Goal: Task Accomplishment & Management: Use online tool/utility

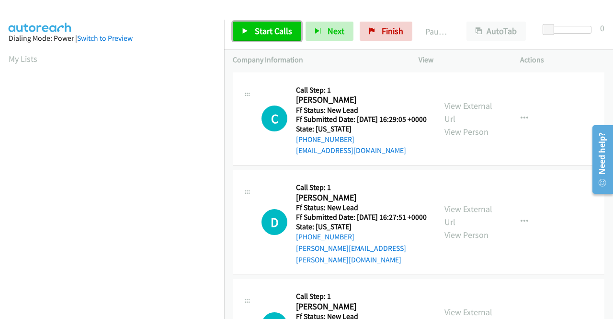
click at [280, 34] on span "Start Calls" at bounding box center [273, 30] width 37 height 11
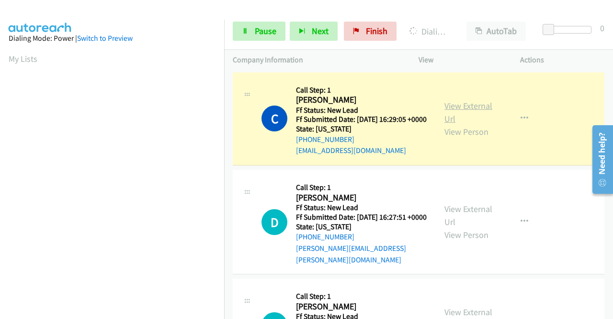
click at [445, 115] on link "View External Url" at bounding box center [469, 112] width 48 height 24
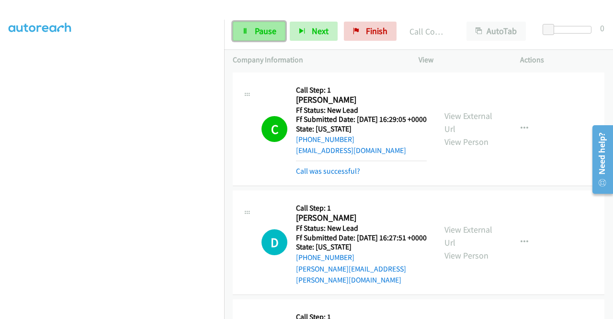
click at [254, 33] on link "Pause" at bounding box center [259, 31] width 53 height 19
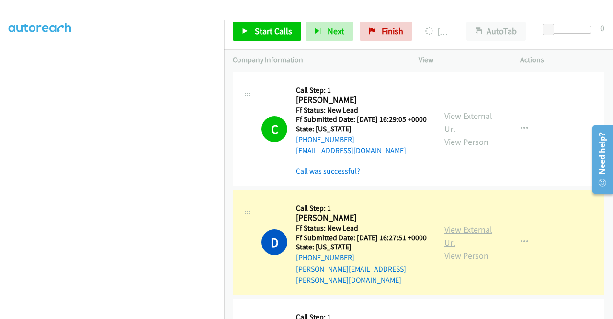
click at [456, 241] on link "View External Url" at bounding box center [469, 236] width 48 height 24
click at [476, 236] on link "View External Url" at bounding box center [469, 236] width 48 height 24
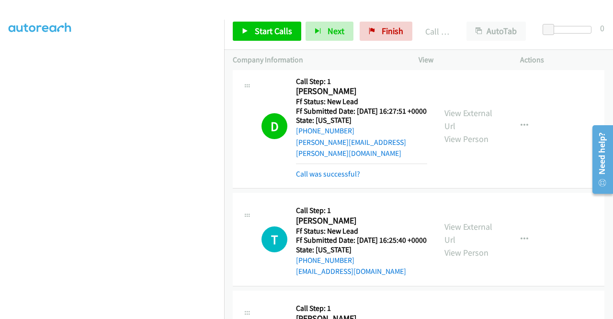
scroll to position [120, 0]
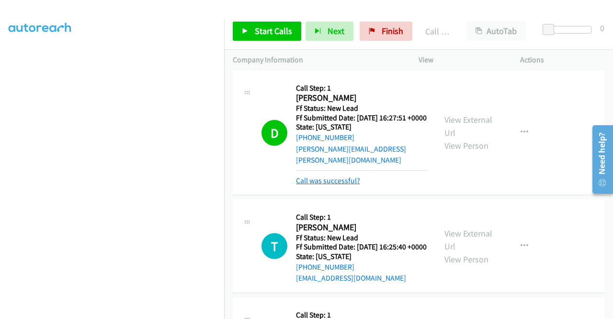
click at [355, 185] on link "Call was successful?" at bounding box center [328, 180] width 64 height 9
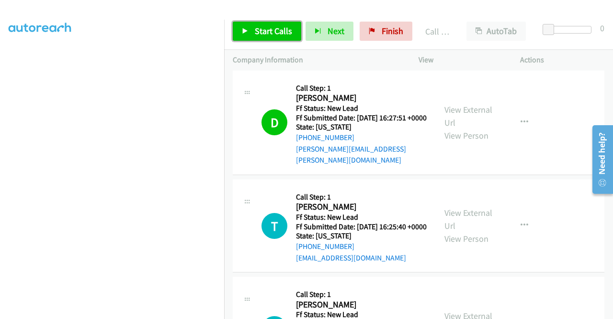
click at [274, 40] on link "Start Calls" at bounding box center [267, 31] width 69 height 19
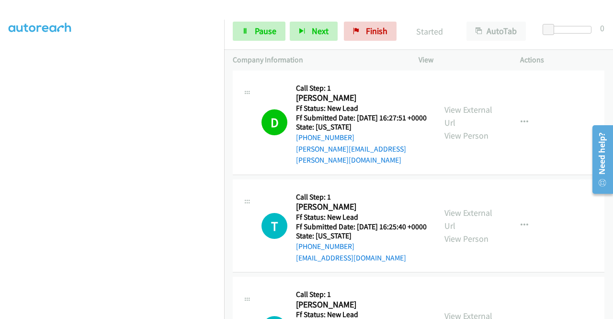
click at [611, 312] on div "+1 415-964-1034 Call failed - Please reload the list and try again The Callbar …" at bounding box center [418, 194] width 389 height 249
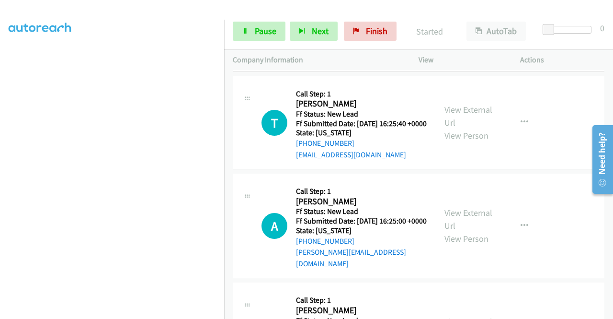
scroll to position [228, 0]
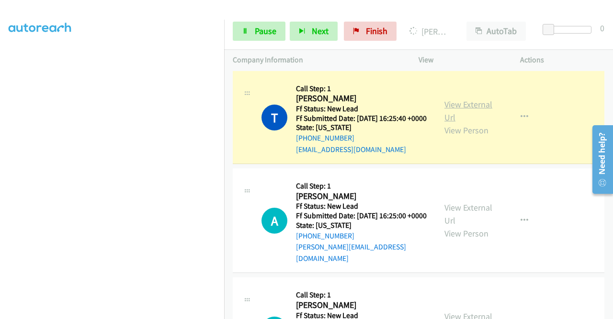
click at [460, 113] on link "View External Url" at bounding box center [469, 111] width 48 height 24
drag, startPoint x: 0, startPoint y: 135, endPoint x: 16, endPoint y: 150, distance: 22.4
click at [0, 135] on aside "Dialing Mode: Power | Switch to Preview My Lists" at bounding box center [112, 73] width 224 height 530
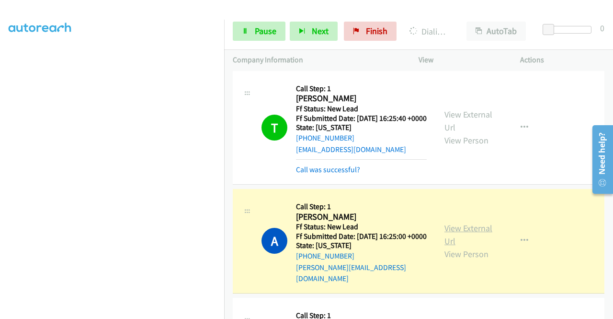
click at [452, 246] on link "View External Url" at bounding box center [469, 234] width 48 height 24
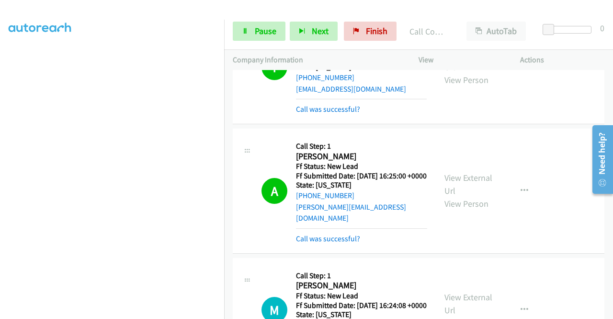
scroll to position [358, 0]
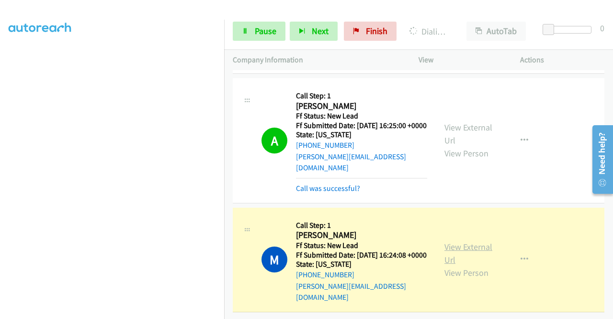
click at [465, 241] on link "View External Url" at bounding box center [469, 253] width 48 height 24
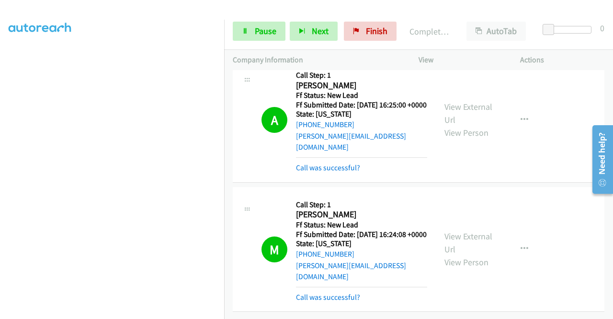
scroll to position [0, 0]
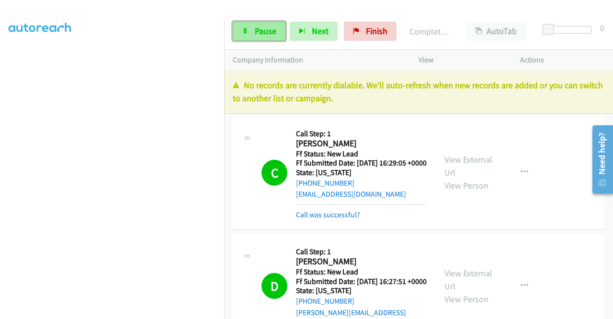
click at [252, 26] on link "Pause" at bounding box center [259, 31] width 53 height 19
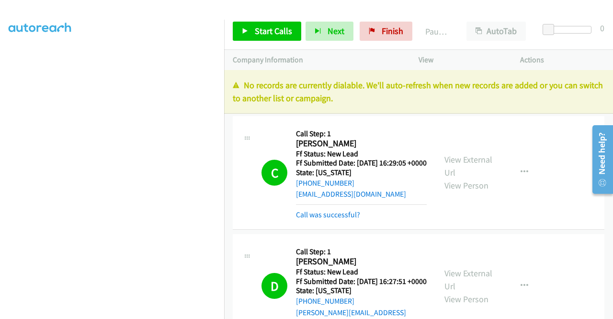
drag, startPoint x: 452, startPoint y: 231, endPoint x: 444, endPoint y: 220, distance: 14.4
click at [452, 229] on div "C Callback Scheduled Call Step: 1 Crisie Arroyo America/Los_Angeles Ff Status: …" at bounding box center [419, 173] width 372 height 114
click at [385, 23] on link "Finish" at bounding box center [386, 31] width 53 height 19
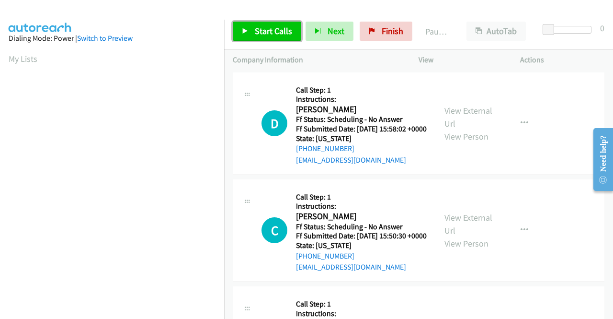
click at [276, 32] on span "Start Calls" at bounding box center [273, 30] width 37 height 11
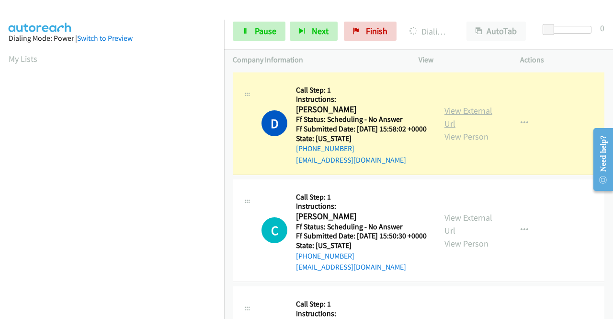
click at [446, 119] on link "View External Url" at bounding box center [469, 117] width 48 height 24
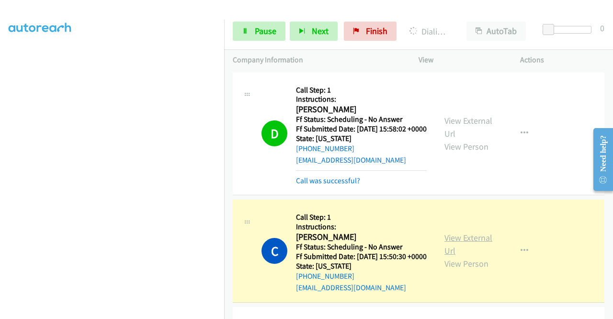
click at [476, 252] on link "View External Url" at bounding box center [469, 244] width 48 height 24
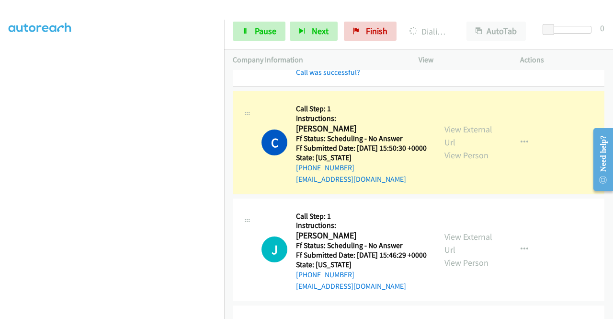
scroll to position [147, 0]
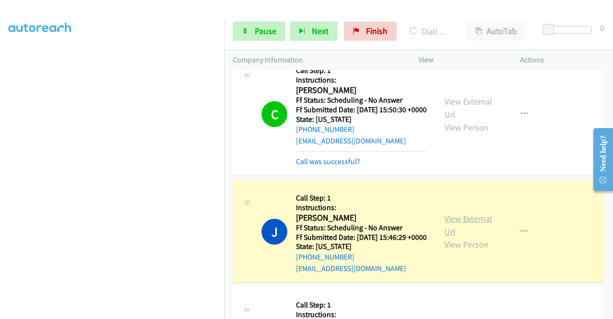
click at [466, 235] on link "View External Url" at bounding box center [469, 225] width 48 height 24
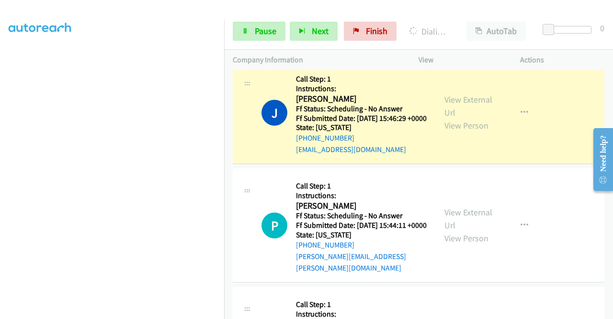
scroll to position [255, 0]
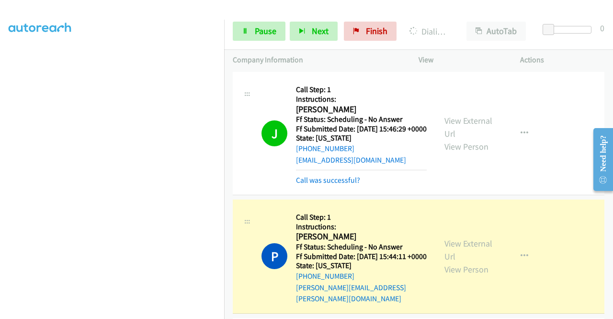
click at [440, 268] on div "View External Url View Person View External Url Email Schedule/Manage Callback …" at bounding box center [491, 256] width 110 height 96
click at [445, 262] on link "View External Url" at bounding box center [469, 250] width 48 height 24
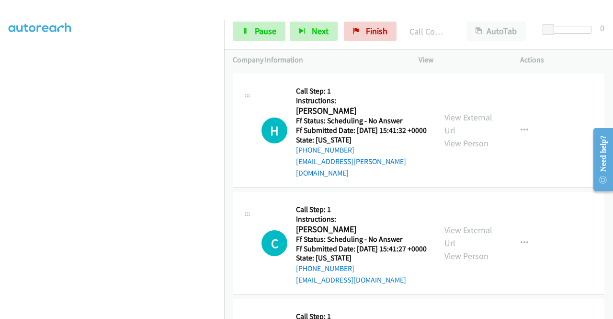
scroll to position [523, 0]
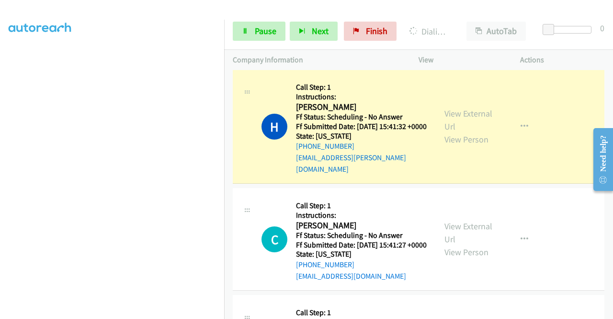
click at [489, 138] on div "View External Url View Person" at bounding box center [470, 126] width 50 height 39
click at [470, 132] on link "View External Url" at bounding box center [469, 120] width 48 height 24
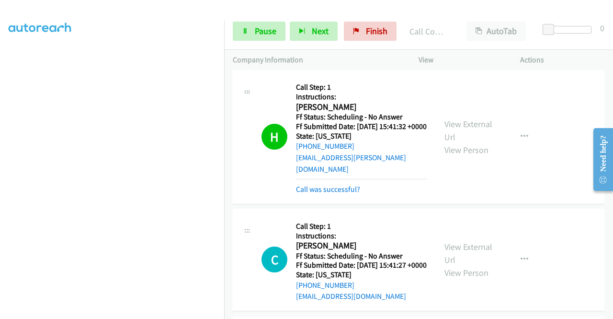
click at [608, 311] on div "+1 415-964-1034 Call failed - Please reload the list and try again The Callbar …" at bounding box center [418, 194] width 389 height 249
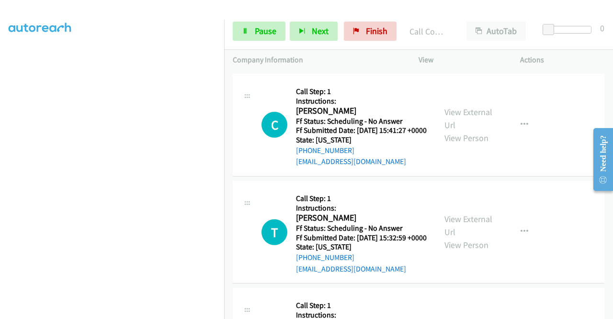
scroll to position [664, 0]
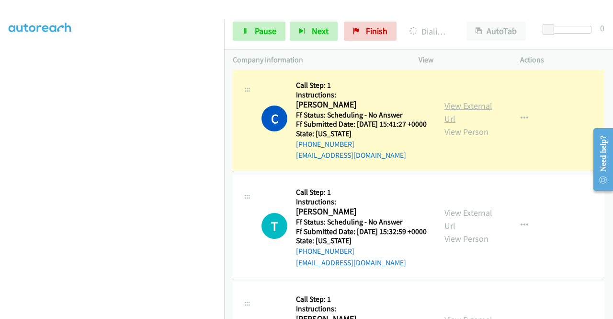
click at [459, 124] on link "View External Url" at bounding box center [469, 112] width 48 height 24
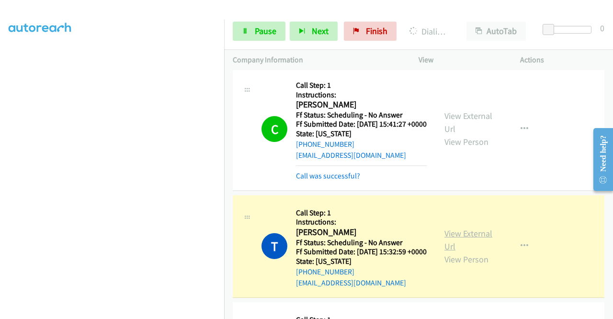
click at [445, 252] on link "View External Url" at bounding box center [469, 240] width 48 height 24
click at [267, 36] on link "Pause" at bounding box center [259, 31] width 53 height 19
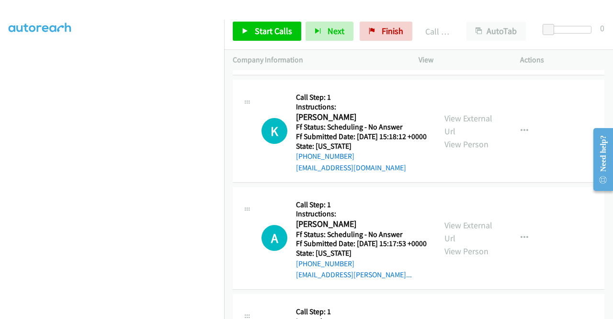
scroll to position [919, 0]
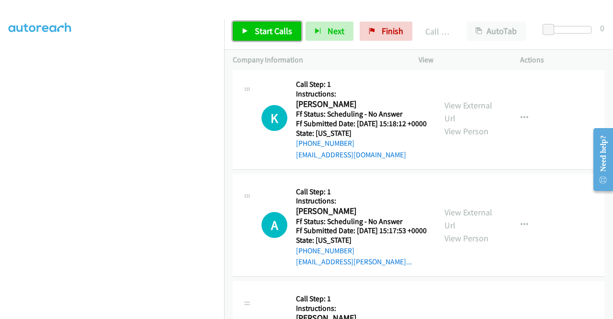
click at [276, 30] on span "Start Calls" at bounding box center [273, 30] width 37 height 11
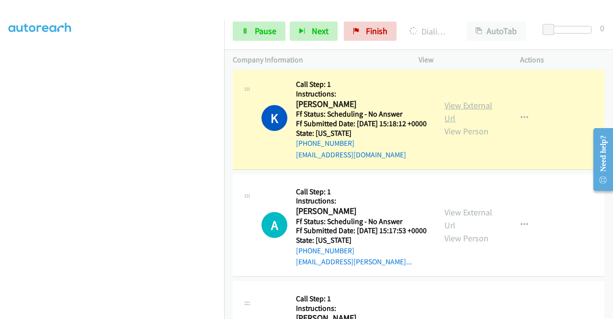
click at [452, 124] on link "View External Url" at bounding box center [469, 112] width 48 height 24
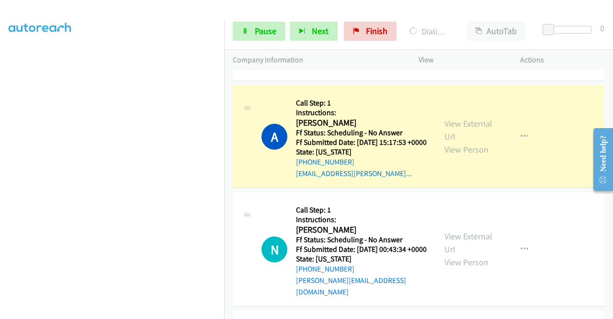
scroll to position [1079, 0]
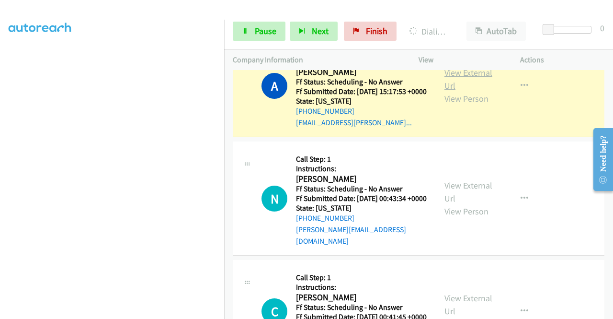
click at [455, 91] on link "View External Url" at bounding box center [469, 79] width 48 height 24
drag, startPoint x: 232, startPoint y: 135, endPoint x: 225, endPoint y: 133, distance: 7.6
click at [227, 134] on td "A Callback Scheduled Call Step: 1 Instructions: Alexis Ambrosino America/Denver…" at bounding box center [418, 86] width 389 height 107
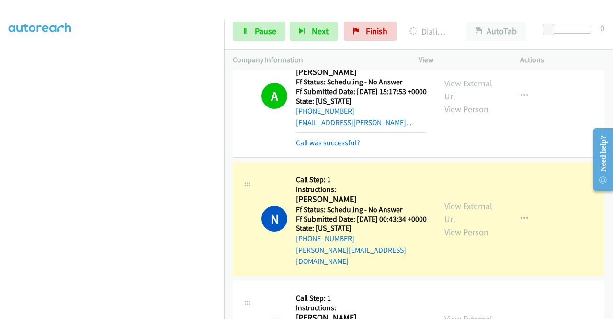
click at [446, 238] on div "View External Url View Person" at bounding box center [470, 218] width 50 height 39
click at [448, 224] on link "View External Url" at bounding box center [469, 212] width 48 height 24
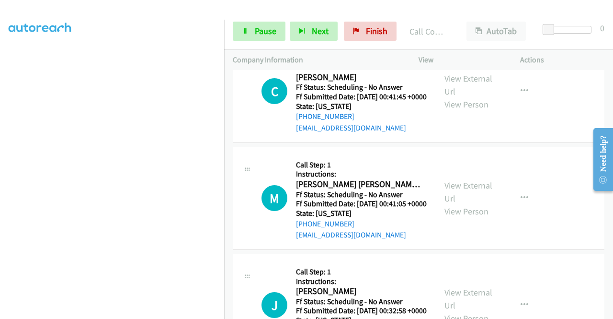
scroll to position [1358, 0]
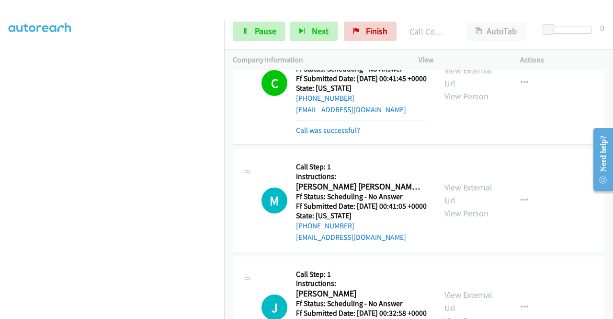
click at [454, 120] on div "View External Url View Person View External Url Email Schedule/Manage Callback …" at bounding box center [491, 83] width 110 height 105
click at [450, 89] on link "View External Url" at bounding box center [469, 77] width 48 height 24
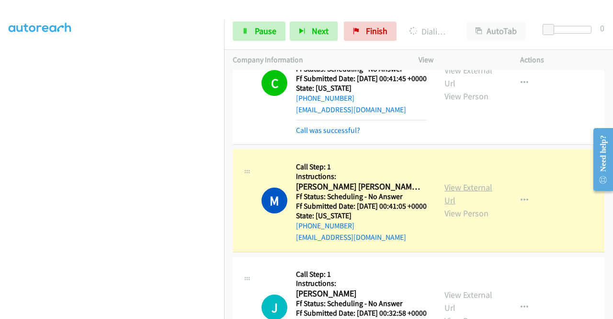
click at [459, 206] on link "View External Url" at bounding box center [469, 194] width 48 height 24
click at [606, 254] on td "M Callback Scheduled Call Step: 1 Instructions: Maria Ana W America/Los_Angeles…" at bounding box center [418, 200] width 389 height 107
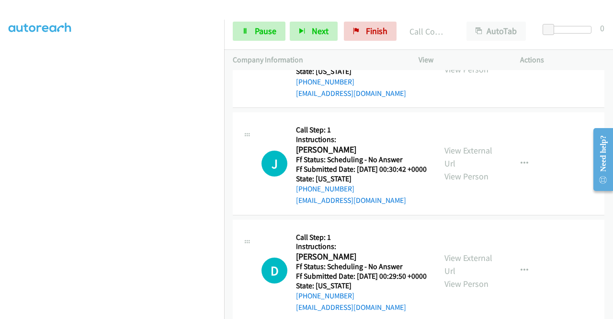
scroll to position [1636, 0]
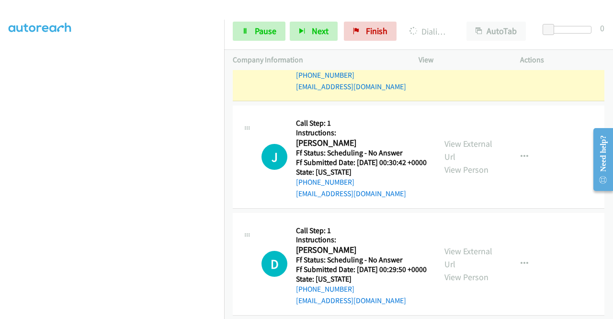
click at [477, 55] on link "View External Url" at bounding box center [469, 43] width 48 height 24
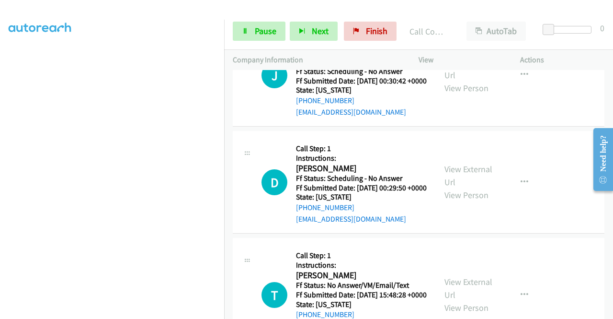
scroll to position [1757, 0]
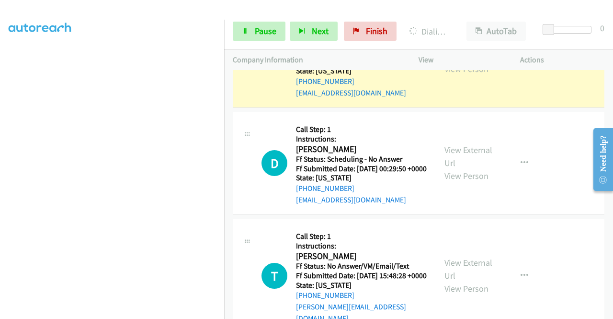
click at [459, 61] on link "View External Url" at bounding box center [469, 49] width 48 height 24
click at [259, 27] on span "Pause" at bounding box center [266, 30] width 22 height 11
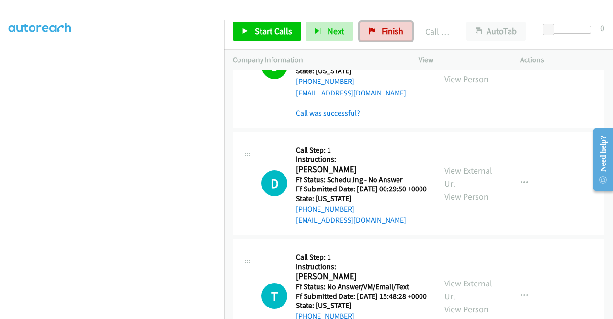
click at [370, 40] on link "Finish" at bounding box center [386, 31] width 53 height 19
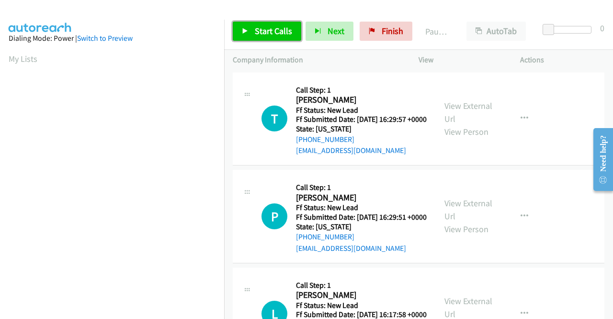
click at [248, 34] on link "Start Calls" at bounding box center [267, 31] width 69 height 19
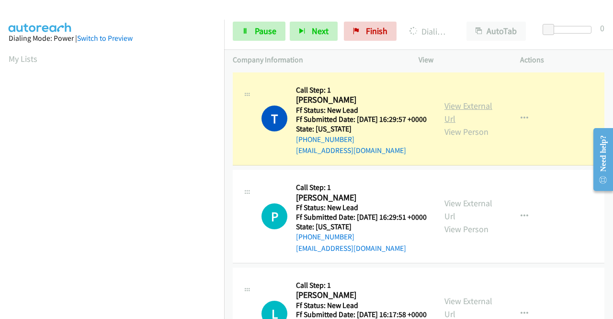
click at [458, 112] on link "View External Url" at bounding box center [469, 112] width 48 height 24
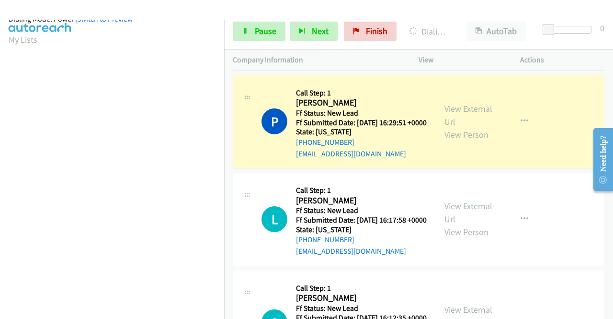
scroll to position [189, 0]
click at [458, 113] on div "View External Url View Person View External Url Email Schedule/Manage Callback …" at bounding box center [491, 122] width 110 height 76
click at [449, 124] on link "View External Url" at bounding box center [469, 115] width 48 height 24
click at [248, 37] on link "Pause" at bounding box center [259, 31] width 53 height 19
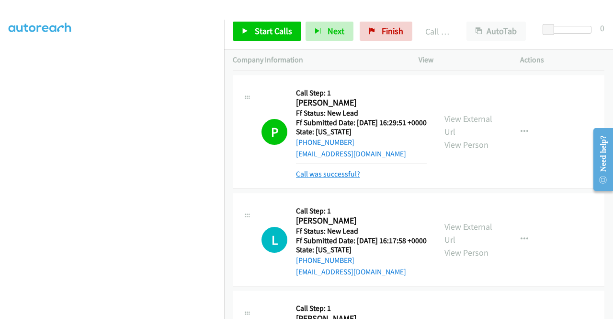
click at [332, 178] on link "Call was successful?" at bounding box center [328, 173] width 64 height 9
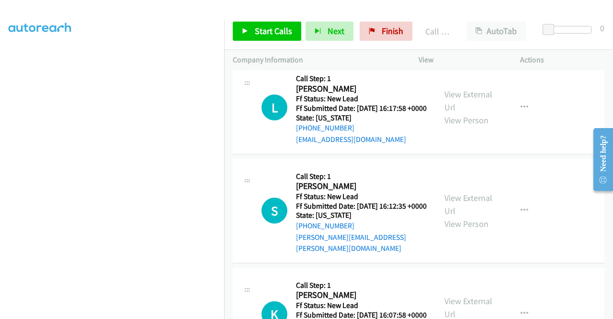
scroll to position [236, 0]
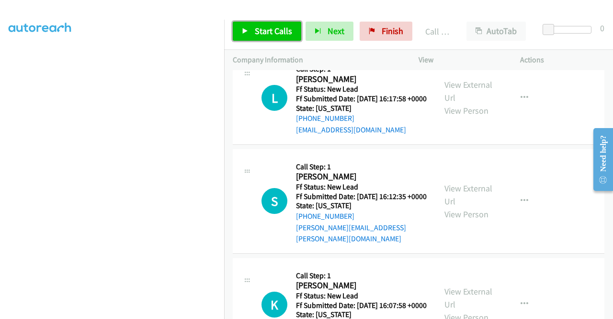
click at [259, 23] on link "Start Calls" at bounding box center [267, 31] width 69 height 19
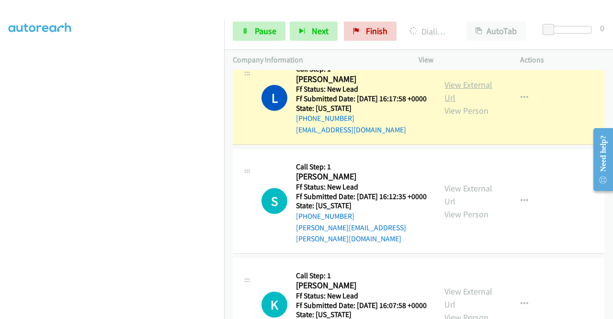
click at [466, 103] on link "View External Url" at bounding box center [469, 91] width 48 height 24
click at [0, 160] on aside "Dialing Mode: Power | Switch to Preview My Lists" at bounding box center [112, 73] width 224 height 530
click at [436, 99] on div "View External Url View Person View External Url Email Schedule/Manage Callback …" at bounding box center [491, 98] width 110 height 76
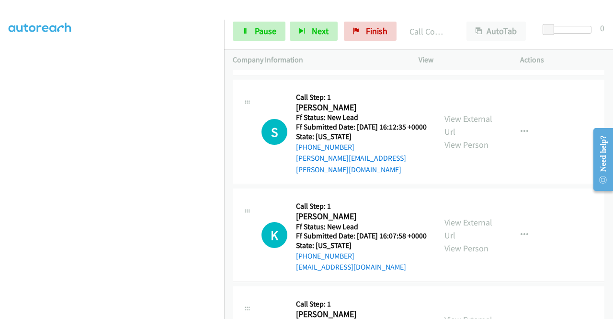
scroll to position [338, 0]
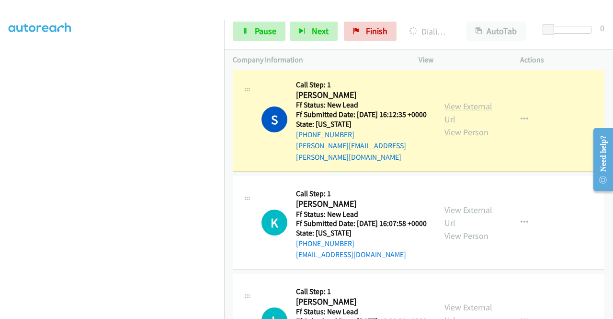
click at [463, 125] on link "View External Url" at bounding box center [469, 113] width 48 height 24
click at [263, 24] on link "Pause" at bounding box center [259, 31] width 53 height 19
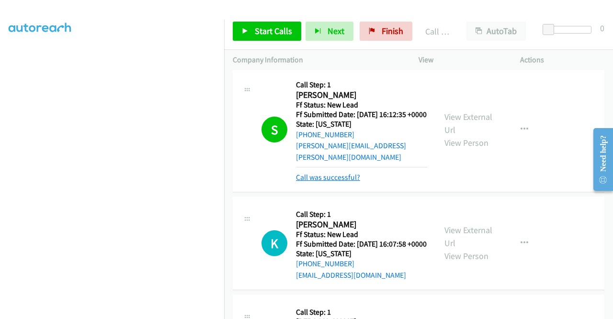
click at [332, 182] on link "Call was successful?" at bounding box center [328, 176] width 64 height 9
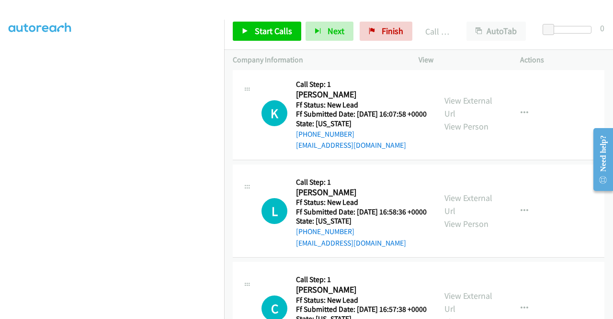
scroll to position [461, 0]
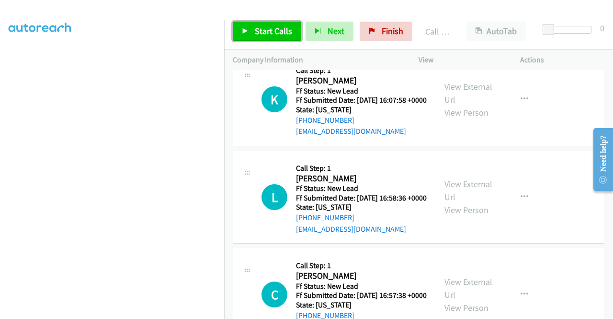
click at [279, 23] on link "Start Calls" at bounding box center [267, 31] width 69 height 19
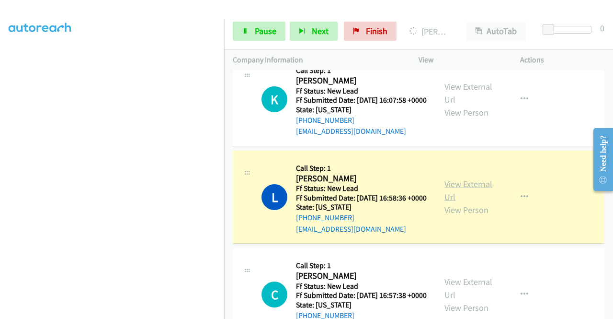
click at [445, 202] on link "View External Url" at bounding box center [469, 190] width 48 height 24
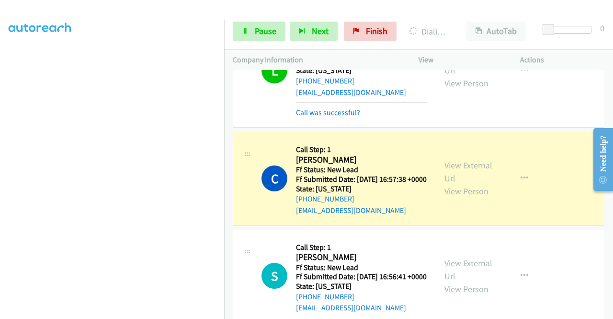
scroll to position [597, 0]
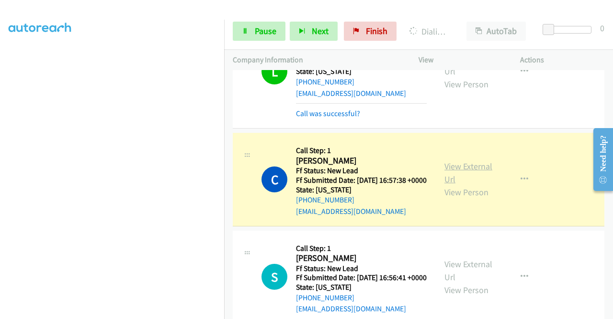
click at [470, 184] on link "View External Url" at bounding box center [469, 172] width 48 height 24
click at [251, 35] on link "Pause" at bounding box center [259, 31] width 53 height 19
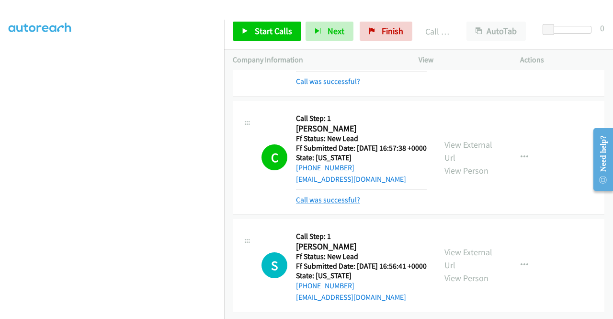
click at [325, 195] on link "Call was successful?" at bounding box center [328, 199] width 64 height 9
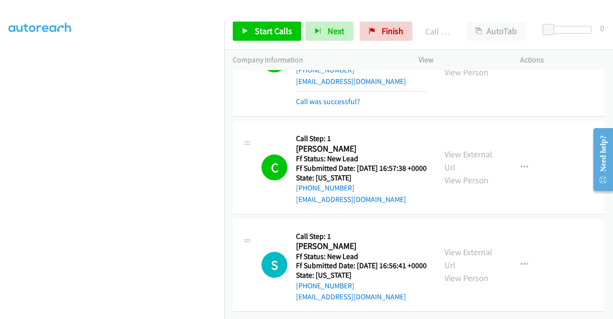
scroll to position [678, 0]
click at [273, 28] on span "Start Calls" at bounding box center [273, 30] width 37 height 11
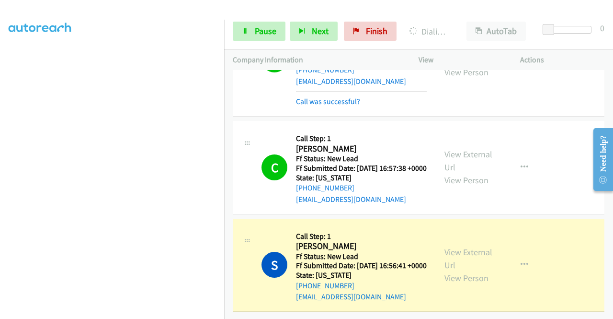
click at [446, 245] on div "View External Url View Person" at bounding box center [470, 264] width 50 height 39
click at [454, 246] on link "View External Url" at bounding box center [469, 258] width 48 height 24
click at [0, 179] on aside "Dialing Mode: Power | Switch to Preview My Lists" at bounding box center [112, 73] width 224 height 530
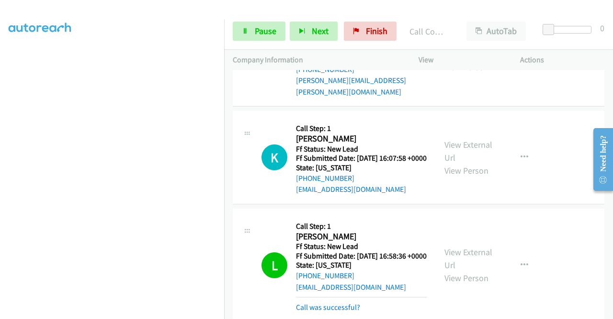
scroll to position [404, 0]
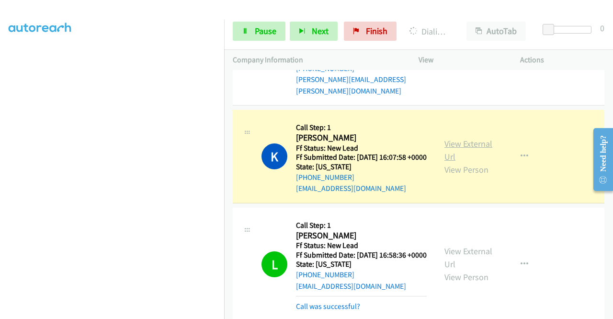
click at [455, 162] on link "View External Url" at bounding box center [469, 150] width 48 height 24
click at [245, 19] on div "Start Calls Pause Next Finish Dialing Kevin Dorcy AutoTab AutoTab 0" at bounding box center [418, 31] width 389 height 37
click at [239, 36] on link "Pause" at bounding box center [259, 31] width 53 height 19
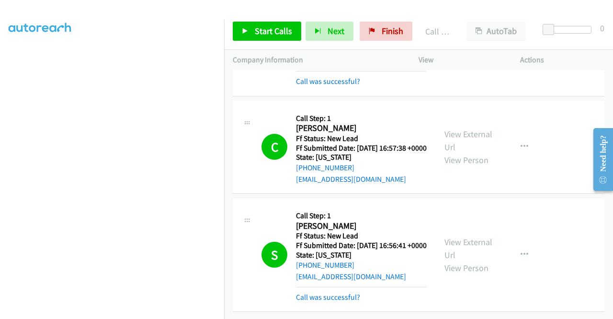
scroll to position [0, 0]
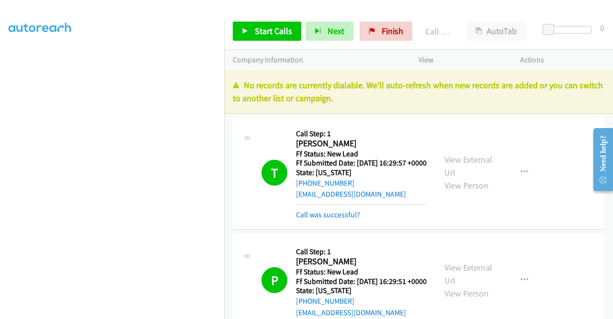
click at [487, 60] on p "View" at bounding box center [461, 59] width 84 height 11
click at [395, 23] on link "Finish" at bounding box center [386, 31] width 53 height 19
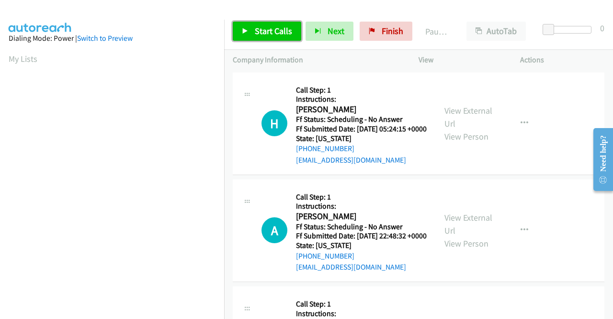
click at [272, 39] on link "Start Calls" at bounding box center [267, 31] width 69 height 19
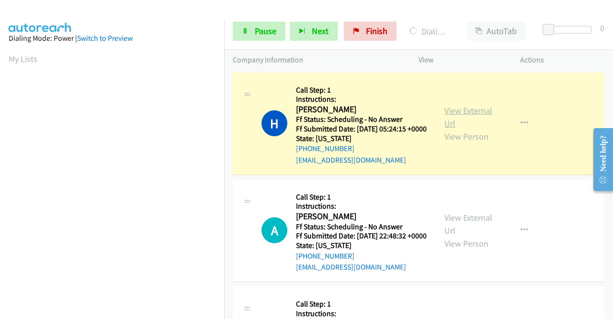
click at [450, 112] on link "View External Url" at bounding box center [469, 117] width 48 height 24
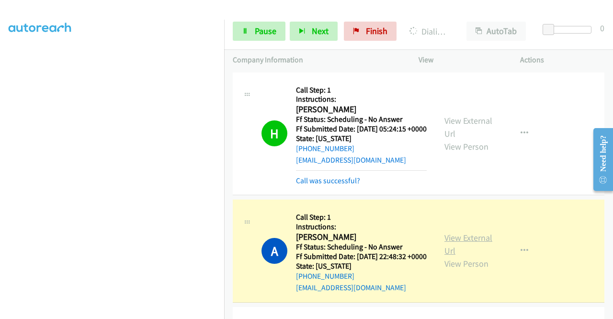
click at [454, 251] on link "View External Url" at bounding box center [469, 244] width 48 height 24
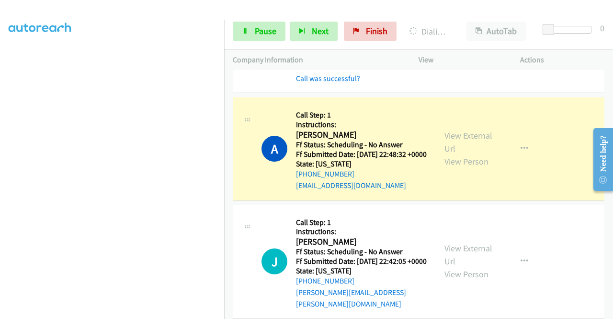
scroll to position [140, 0]
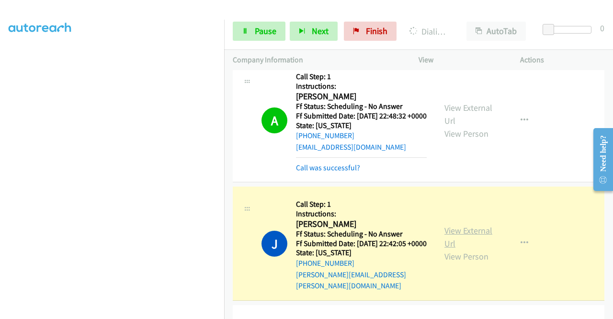
click at [452, 249] on link "View External Url" at bounding box center [469, 237] width 48 height 24
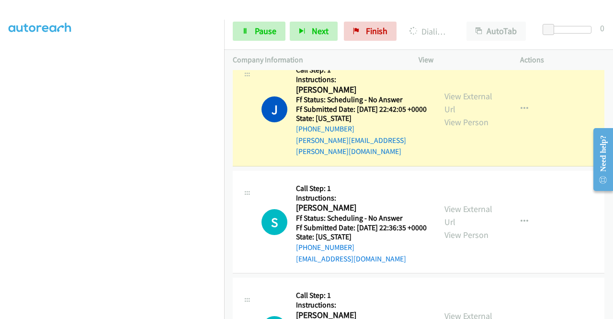
scroll to position [300, 0]
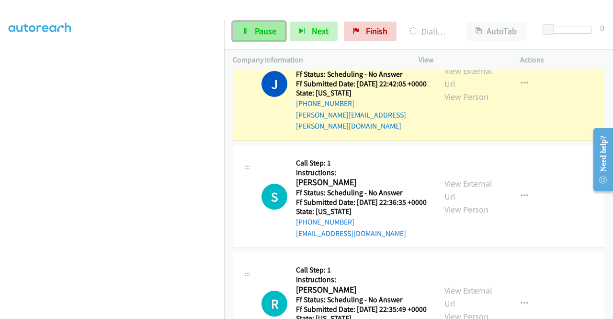
click at [259, 33] on span "Pause" at bounding box center [266, 30] width 22 height 11
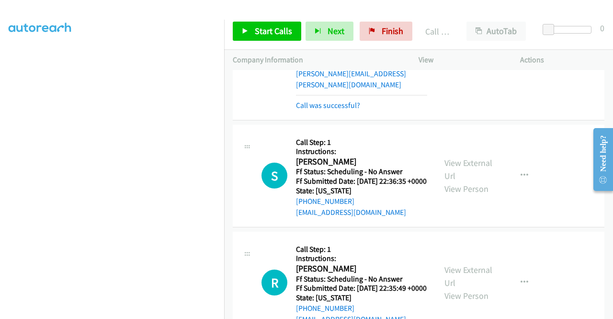
scroll to position [357, 0]
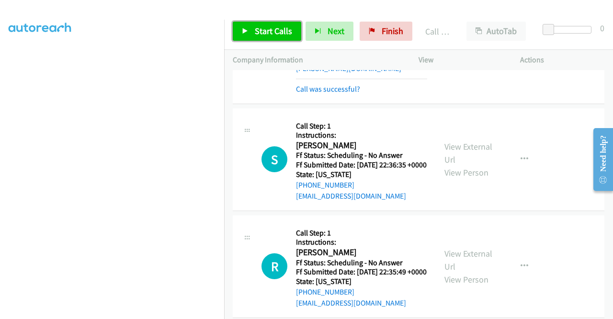
click at [275, 30] on span "Start Calls" at bounding box center [273, 30] width 37 height 11
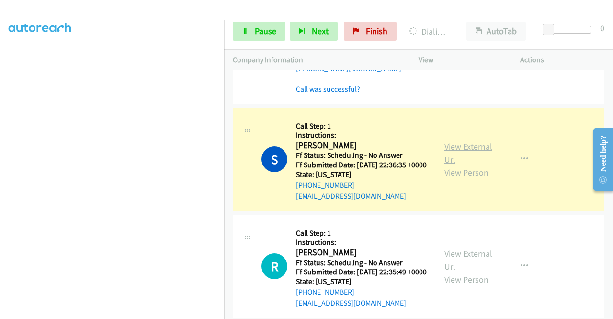
click at [465, 165] on link "View External Url" at bounding box center [469, 153] width 48 height 24
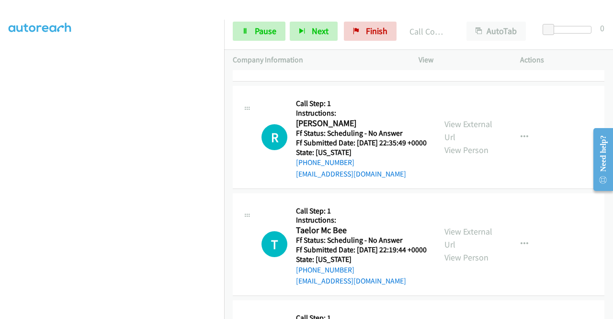
scroll to position [517, 0]
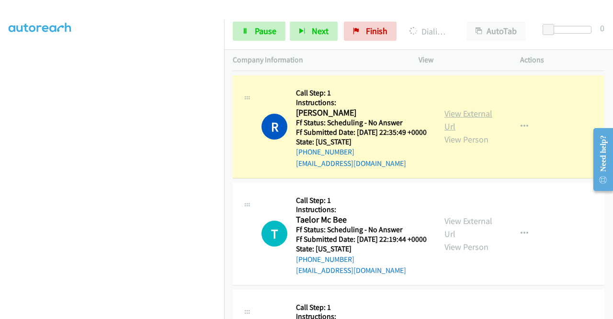
click at [457, 132] on link "View External Url" at bounding box center [469, 120] width 48 height 24
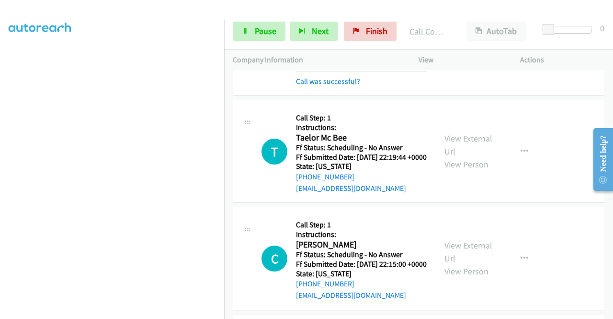
scroll to position [626, 0]
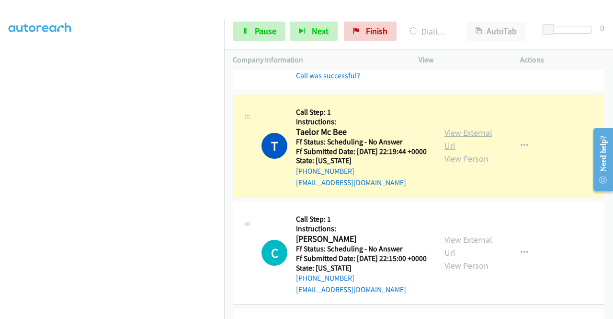
click at [451, 151] on link "View External Url" at bounding box center [469, 139] width 48 height 24
click at [420, 117] on h5 "Call Step: 1" at bounding box center [361, 112] width 131 height 10
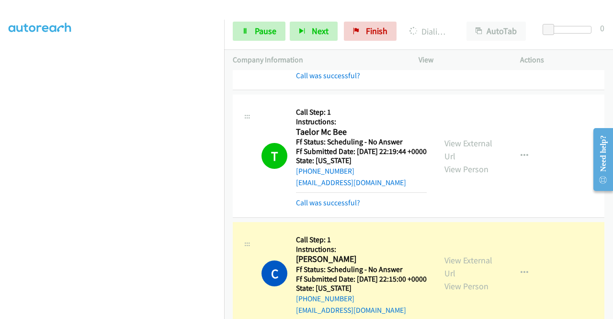
click at [606, 299] on td "C Callback Scheduled Call Step: 1 Instructions: [PERSON_NAME] America/Los_Angel…" at bounding box center [418, 273] width 389 height 107
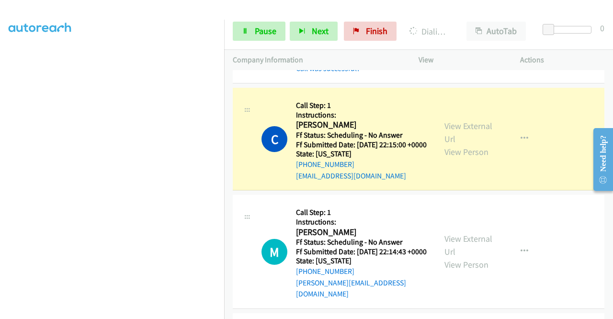
scroll to position [798, 0]
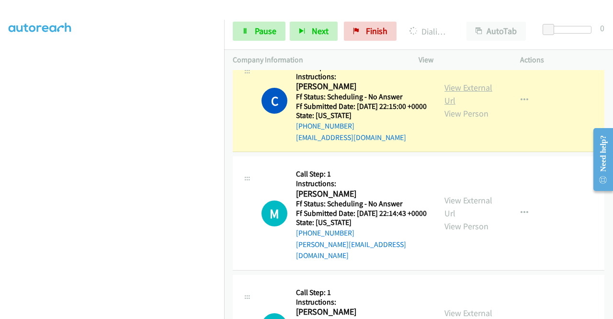
click at [461, 106] on link "View External Url" at bounding box center [469, 94] width 48 height 24
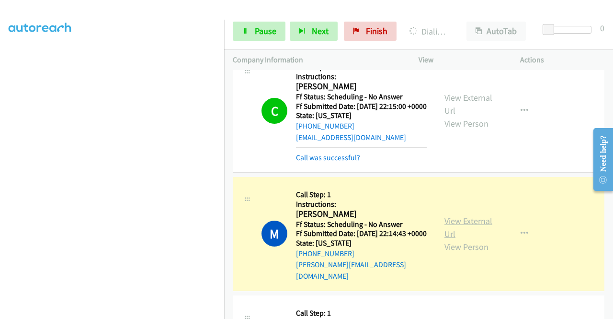
click at [459, 239] on link "View External Url" at bounding box center [469, 227] width 48 height 24
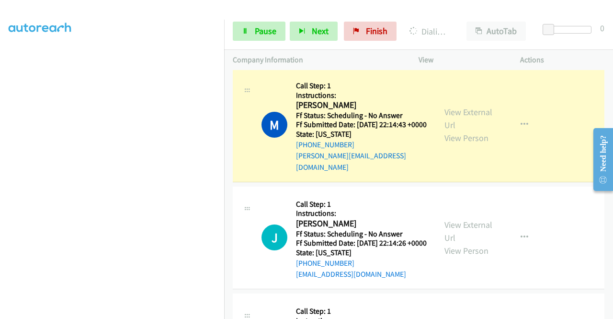
scroll to position [964, 0]
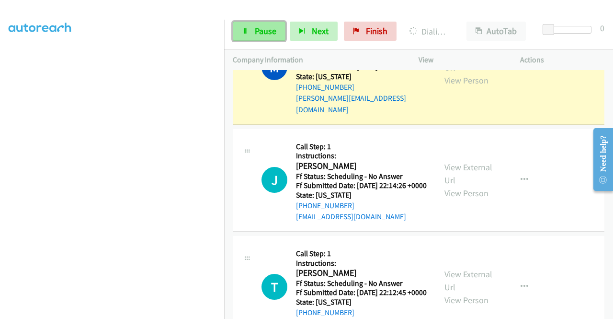
click at [263, 31] on span "Pause" at bounding box center [266, 30] width 22 height 11
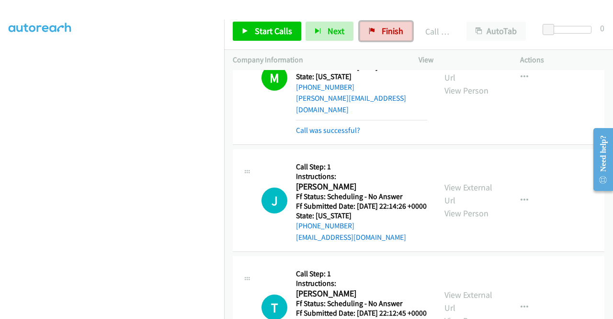
drag, startPoint x: 380, startPoint y: 24, endPoint x: 348, endPoint y: 54, distance: 43.4
click at [380, 24] on link "Finish" at bounding box center [386, 31] width 53 height 19
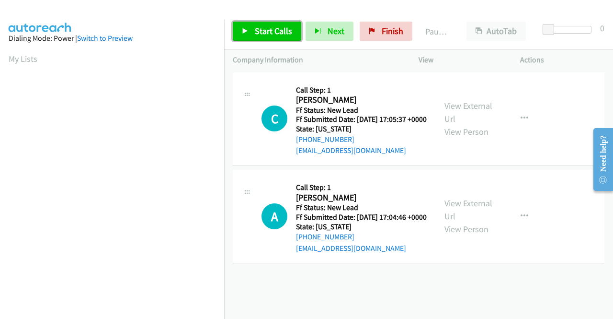
click at [256, 29] on span "Start Calls" at bounding box center [273, 30] width 37 height 11
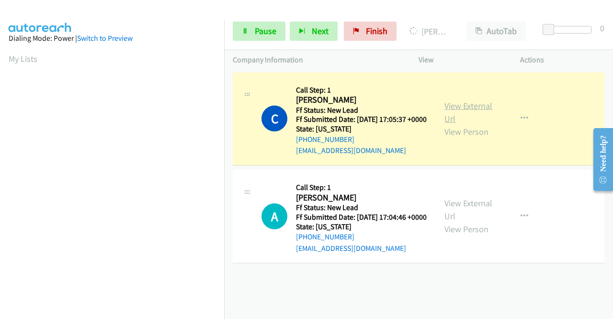
click at [448, 108] on link "View External Url" at bounding box center [469, 112] width 48 height 24
click at [0, 119] on aside "Dialing Mode: Power | Switch to Preview My Lists" at bounding box center [112, 73] width 224 height 530
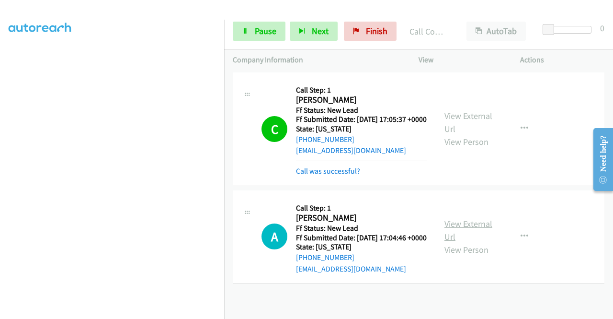
click at [451, 234] on link "View External Url" at bounding box center [469, 230] width 48 height 24
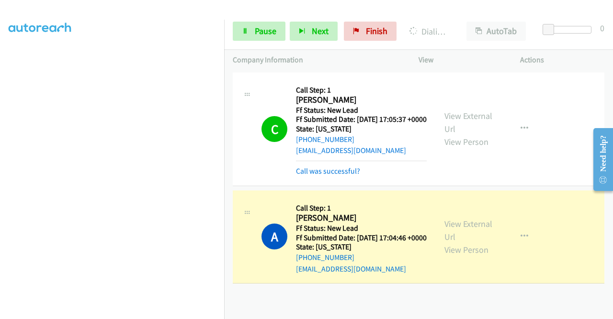
scroll to position [0, 0]
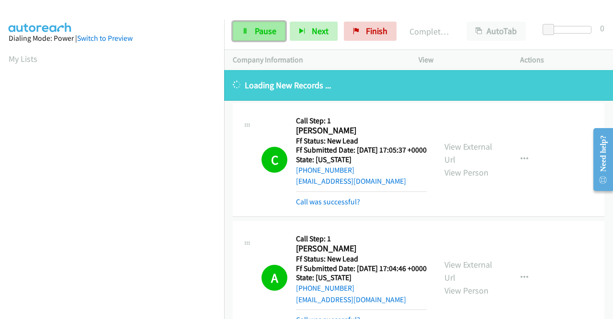
click at [245, 34] on link "Pause" at bounding box center [259, 31] width 53 height 19
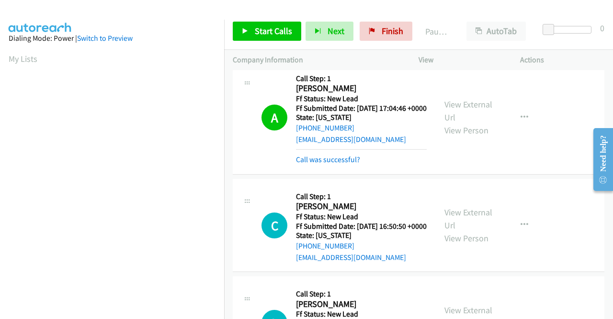
scroll to position [139, 0]
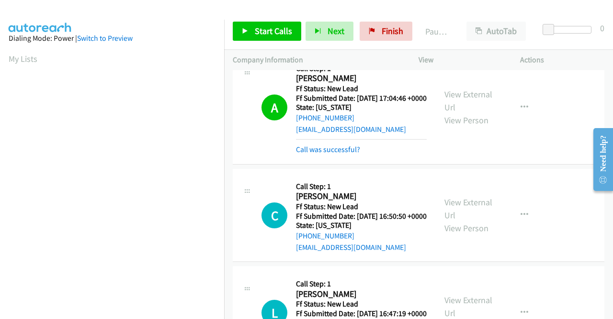
click at [326, 164] on div "A Callback Scheduled Call Step: 1 [PERSON_NAME] America/[GEOGRAPHIC_DATA] Ff St…" at bounding box center [419, 108] width 372 height 114
click at [341, 154] on link "Call was successful?" at bounding box center [328, 149] width 64 height 9
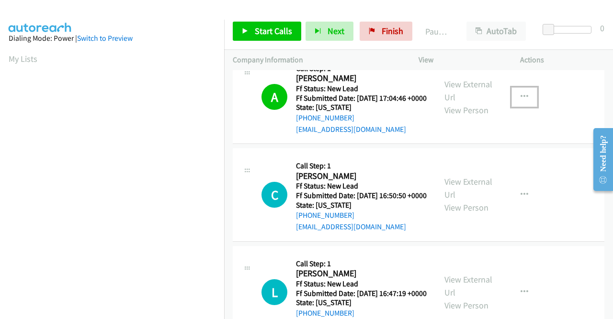
click at [512, 106] on button "button" at bounding box center [525, 96] width 26 height 19
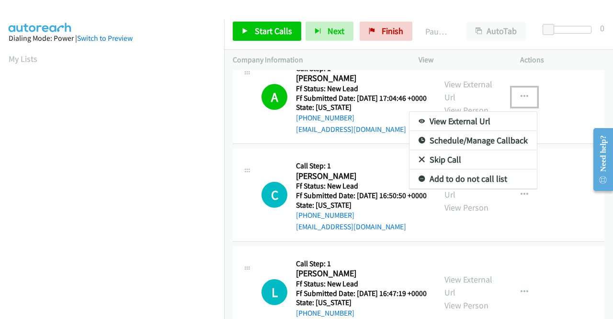
click at [473, 188] on link "Add to do not call list" at bounding box center [473, 178] width 127 height 19
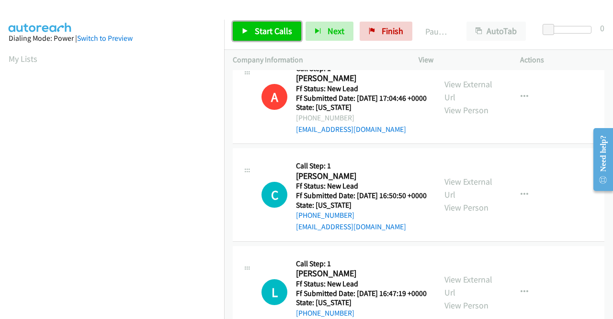
click at [291, 30] on link "Start Calls" at bounding box center [267, 31] width 69 height 19
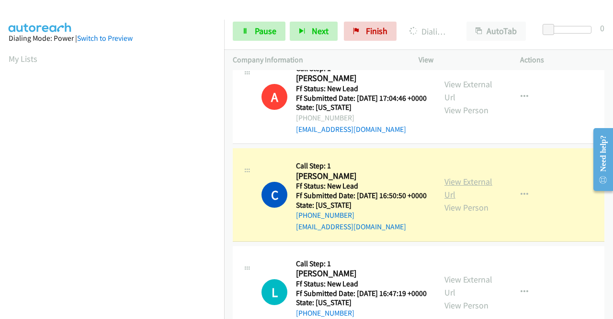
click at [448, 200] on link "View External Url" at bounding box center [469, 188] width 48 height 24
drag, startPoint x: 0, startPoint y: 182, endPoint x: 11, endPoint y: 188, distance: 12.7
click at [0, 182] on aside "Dialing Mode: Power | Switch to Preview My Lists" at bounding box center [112, 73] width 224 height 530
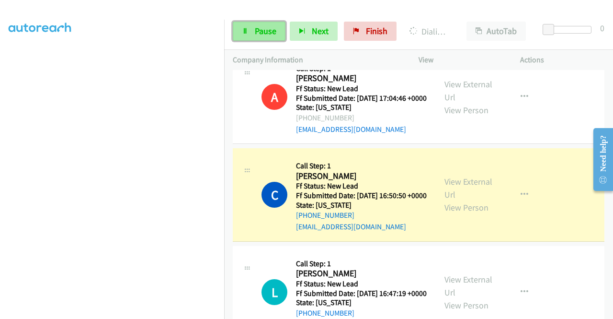
click at [241, 27] on link "Pause" at bounding box center [259, 31] width 53 height 19
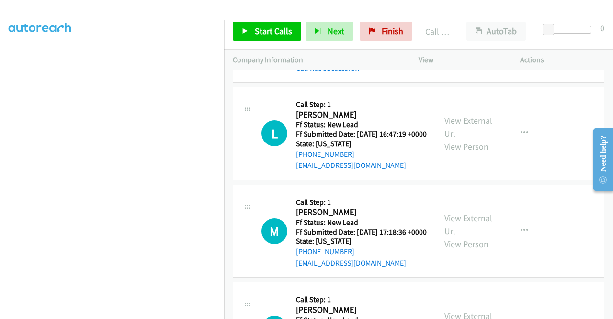
scroll to position [325, 0]
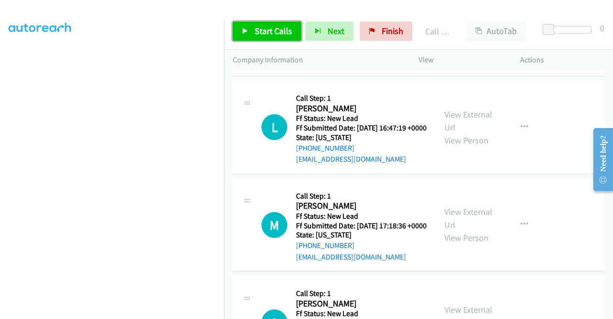
click at [240, 23] on link "Start Calls" at bounding box center [267, 31] width 69 height 19
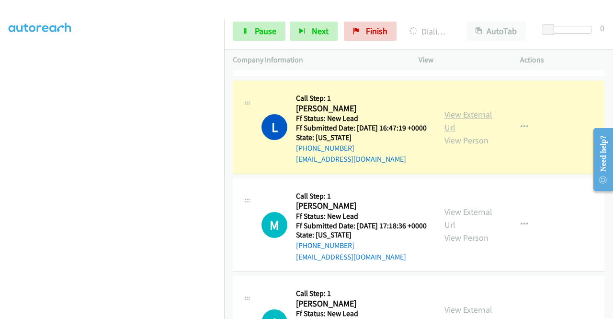
click at [466, 133] on link "View External Url" at bounding box center [469, 121] width 48 height 24
click at [0, 196] on aside "Dialing Mode: Power | Switch to Preview My Lists" at bounding box center [112, 73] width 224 height 530
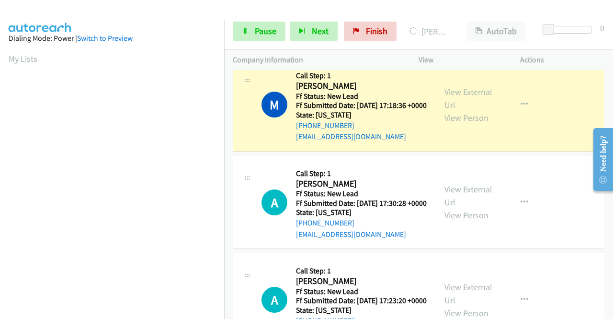
scroll to position [218, 0]
click at [447, 110] on link "View External Url" at bounding box center [469, 98] width 48 height 24
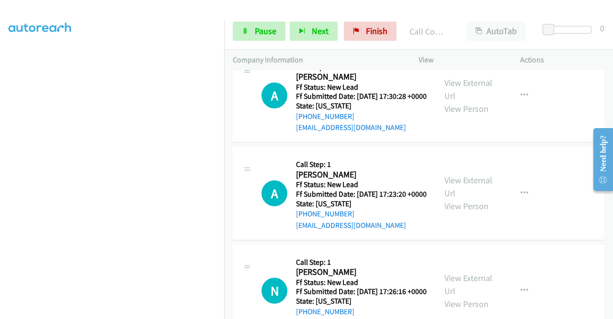
scroll to position [609, 0]
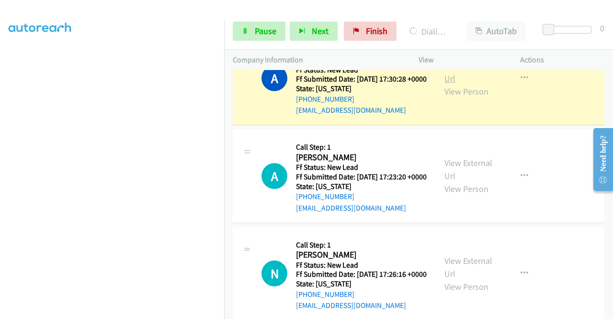
click at [445, 84] on link "View External Url" at bounding box center [469, 72] width 48 height 24
click at [265, 33] on span "Pause" at bounding box center [266, 30] width 22 height 11
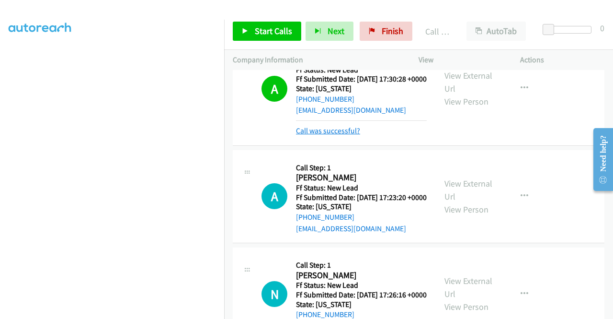
click at [344, 135] on link "Call was successful?" at bounding box center [328, 130] width 64 height 9
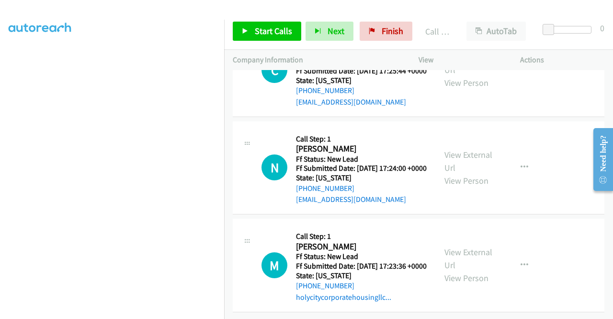
scroll to position [1019, 0]
click at [260, 32] on span "Start Calls" at bounding box center [273, 30] width 37 height 11
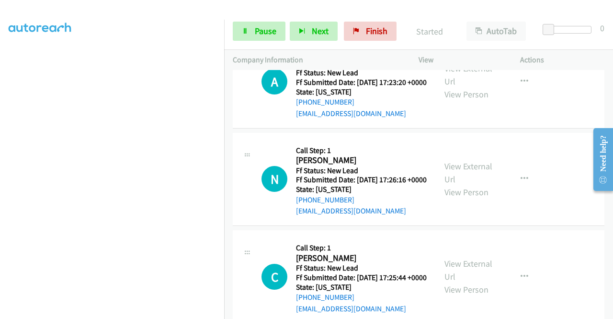
scroll to position [663, 0]
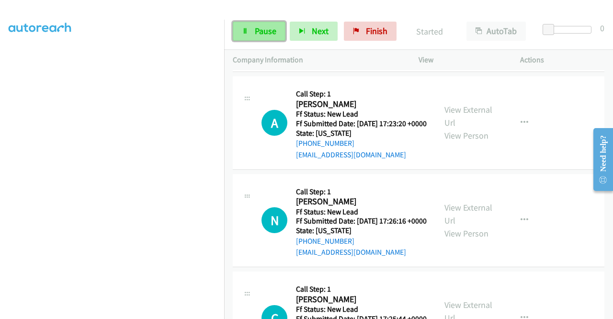
click at [252, 37] on link "Pause" at bounding box center [259, 31] width 53 height 19
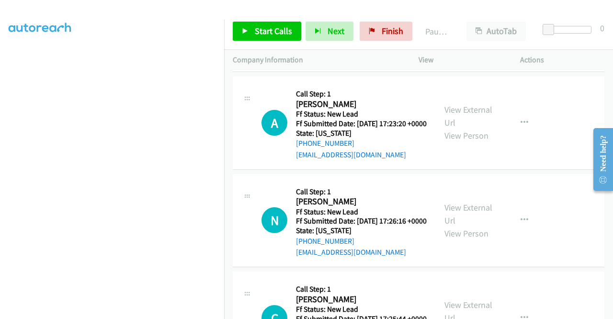
click at [0, 139] on aside "Dialing Mode: Power | Switch to Preview My Lists" at bounding box center [112, 73] width 224 height 530
click at [393, 30] on span "Finish" at bounding box center [393, 30] width 22 height 11
